Goal: Use online tool/utility: Use online tool/utility

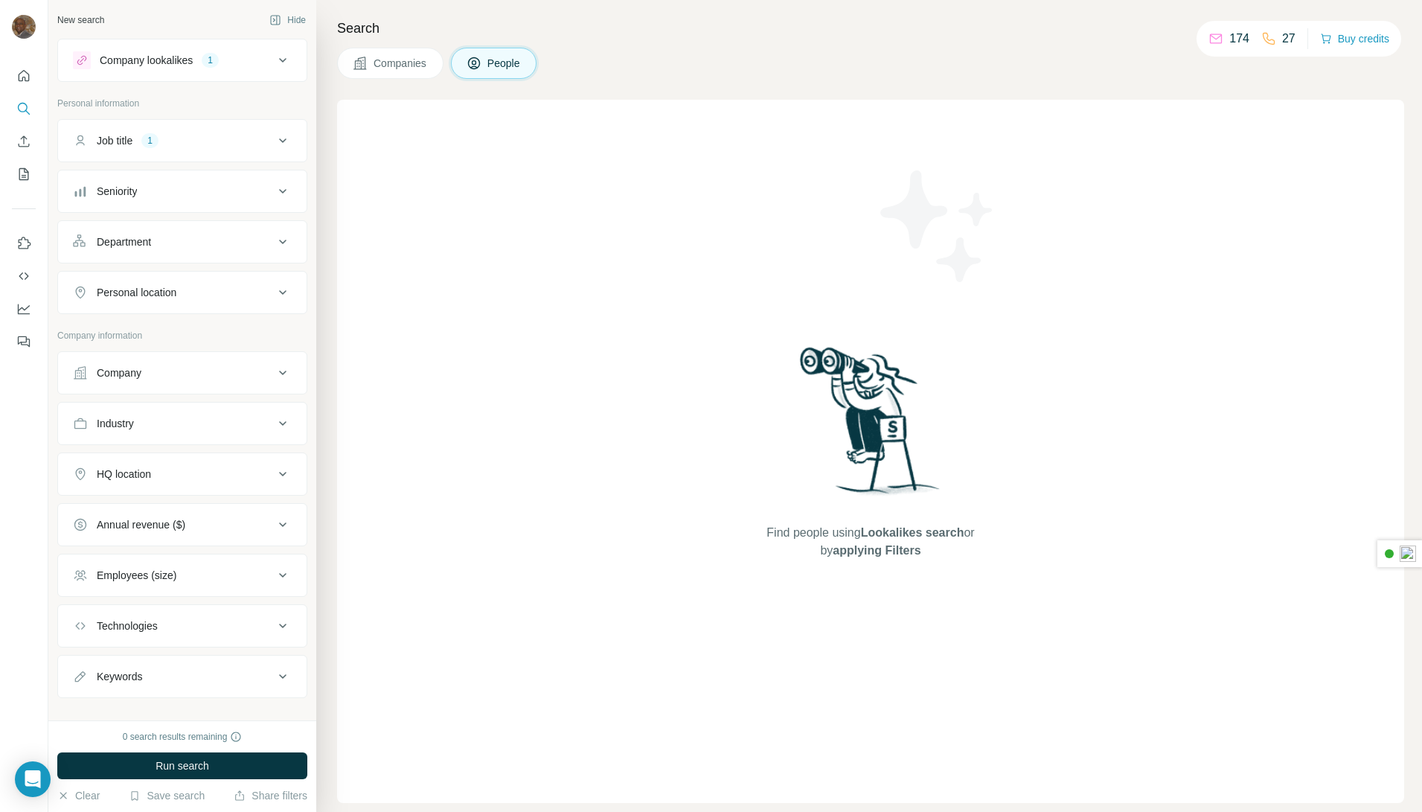
click at [279, 424] on icon at bounding box center [282, 423] width 7 height 4
click at [199, 453] on input at bounding box center [175, 460] width 184 height 16
type input "****"
click at [127, 580] on p "Real Estate Investment" at bounding box center [140, 574] width 108 height 15
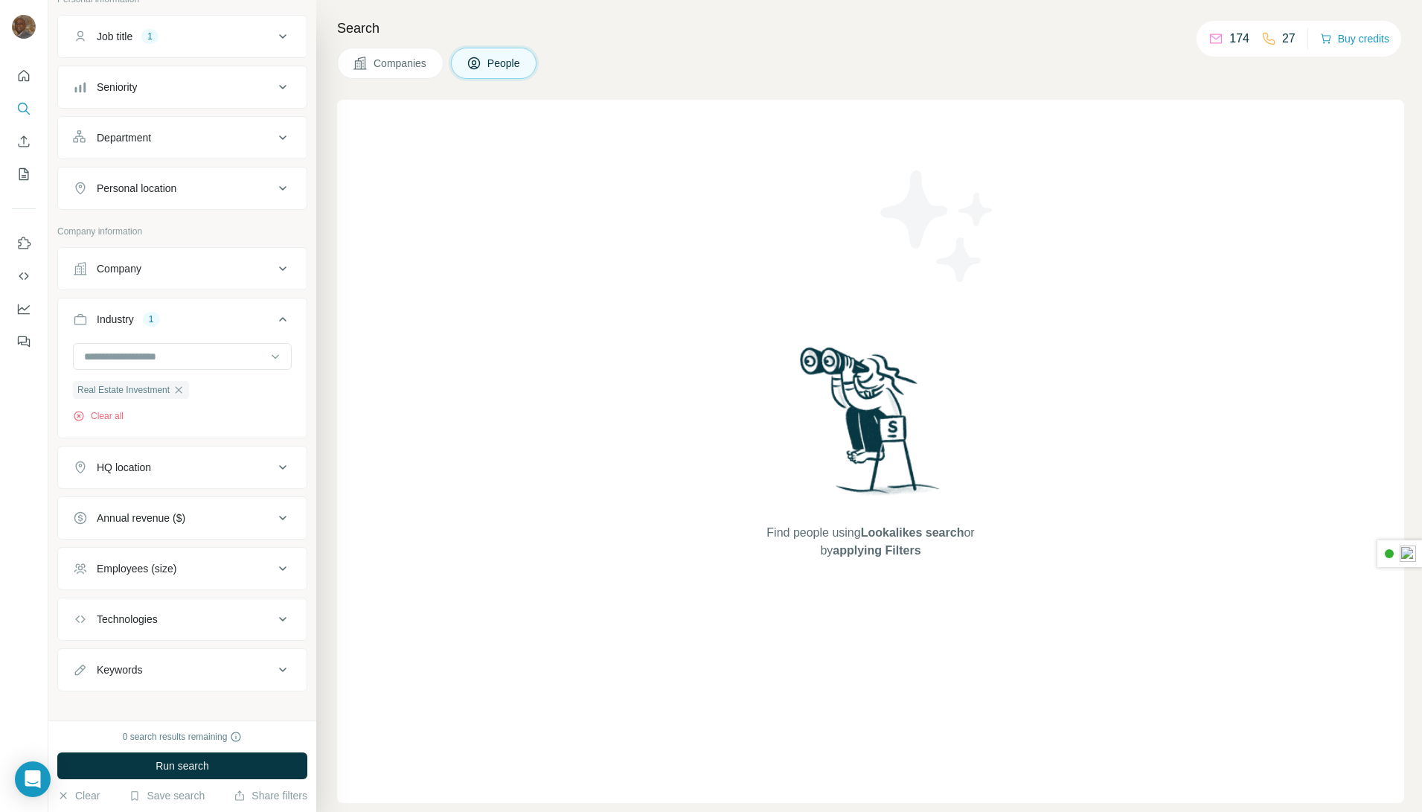
scroll to position [117, 0]
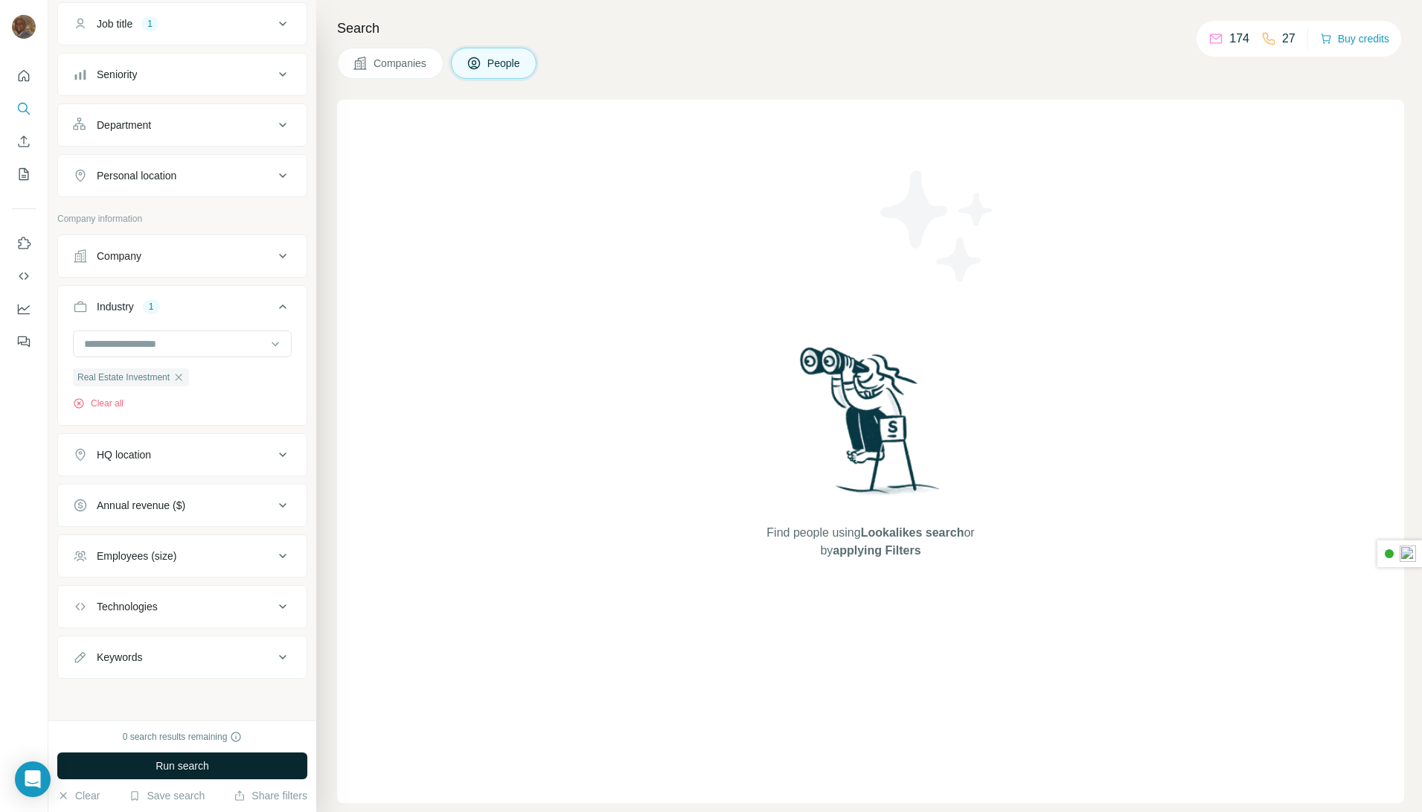
click at [163, 764] on span "Run search" at bounding box center [182, 765] width 54 height 15
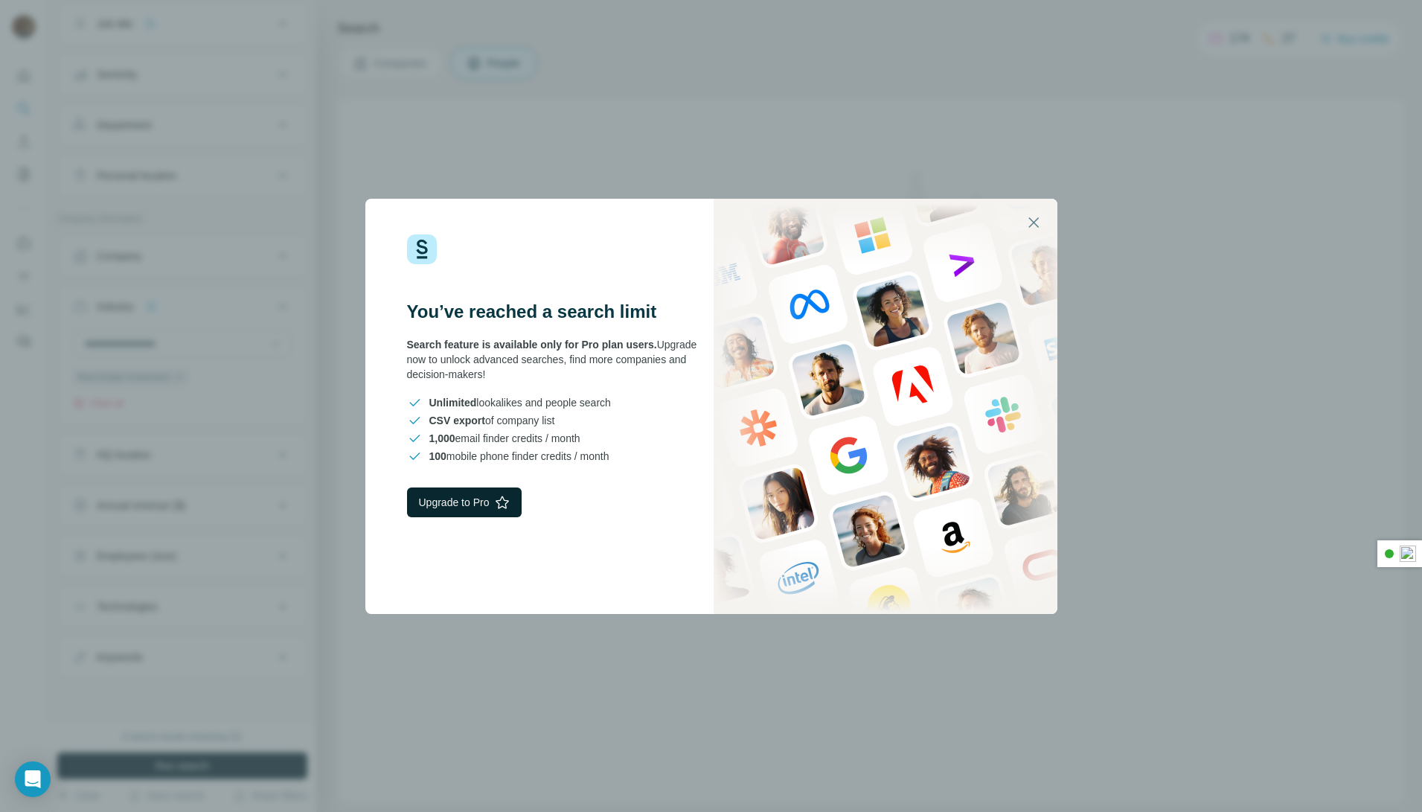
click at [463, 499] on button "Upgrade to Pro" at bounding box center [464, 502] width 115 height 30
